Goal: Information Seeking & Learning: Find contact information

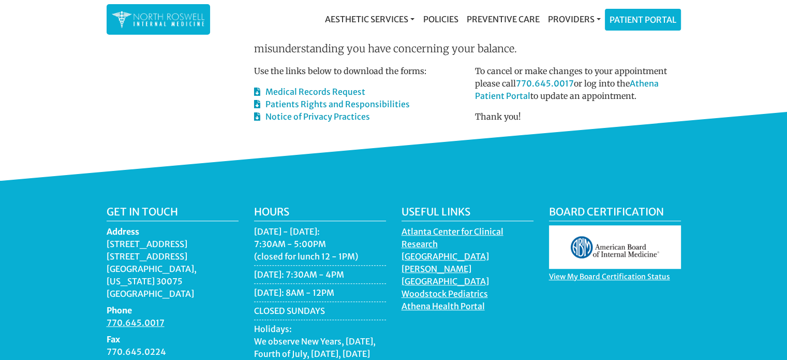
scroll to position [622, 0]
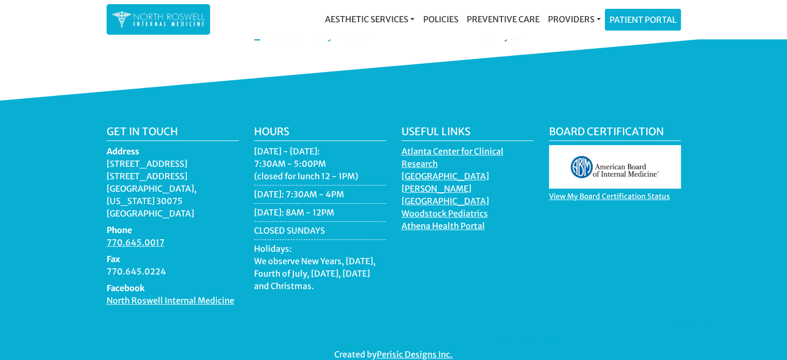
drag, startPoint x: 134, startPoint y: 186, endPoint x: 103, endPoint y: 155, distance: 43.2
click at [103, 155] on div "Get in touch Address [STREET_ADDRESS][US_STATE] Phone 770.645.0017 Fax 770.645.…" at bounding box center [173, 219] width 148 height 189
copy dd "[STREET_ADDRESS][US_STATE]"
click at [103, 155] on div "Get in touch Address [STREET_ADDRESS][US_STATE] Phone 770.645.0017 Fax 770.645.…" at bounding box center [173, 219] width 148 height 189
drag, startPoint x: 166, startPoint y: 218, endPoint x: 101, endPoint y: 214, distance: 64.3
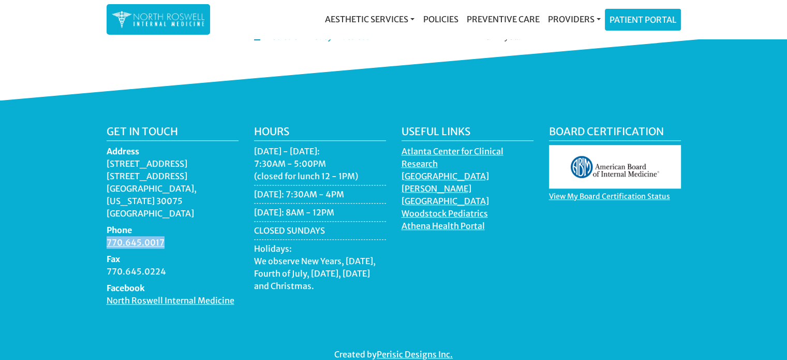
click at [101, 214] on div "Get in touch Address [STREET_ADDRESS][US_STATE] Phone 770.645.0017 Fax 770.645.…" at bounding box center [173, 219] width 148 height 189
copy link "770.645.0017"
drag, startPoint x: 166, startPoint y: 244, endPoint x: 106, endPoint y: 251, distance: 60.4
click at [107, 265] on dd "770.645.0224" at bounding box center [173, 271] width 132 height 12
copy dd "770.645.0224"
